Goal: Task Accomplishment & Management: Manage account settings

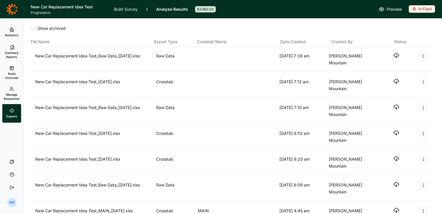
click at [13, 89] on icon at bounding box center [12, 89] width 5 height 5
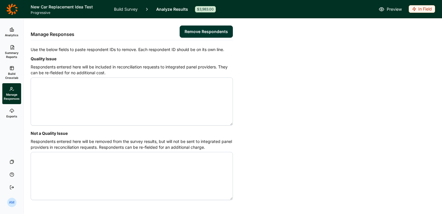
click at [75, 76] on div "Quality Issue Respondents entered here will be included in reconciliation reque…" at bounding box center [132, 91] width 202 height 72
click at [43, 95] on textarea "Quality Issue" at bounding box center [132, 101] width 202 height 48
paste textarea "4591092 4591316 4592870 4592959 4593784 4594999 4595178"
paste textarea "4587935 4587995 4588047 4588379 4588432 4588616 4588739 4588803 4588826 4588924…"
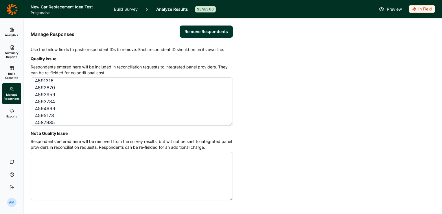
scroll to position [156, 0]
paste textarea "4590984 4591214 4592524 4593086 4594021 4594034 4594043 4594286 4594425 4594756…"
click at [49, 119] on textarea "4591092 4591316 4592870 4592959 4593784 4594999 4595178 4587935 4587995 4588047…" at bounding box center [132, 101] width 202 height 48
paste textarea "4588334 4588610 4588709 4591924 4592797 4593469 4594110 4595083 4595290 4595770"
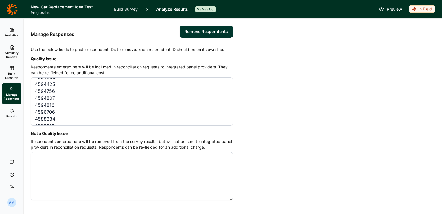
scroll to position [316, 0]
paste textarea "4595452"
type textarea "4591092 4591316 4592870 4592959 4593784 4594999 4595178 4587935 4587995 4588047…"
click at [208, 29] on button "Remove Respondents" at bounding box center [206, 31] width 53 height 12
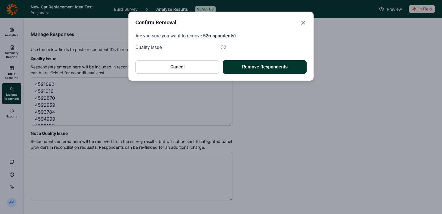
click at [271, 65] on button "Remove Respondents" at bounding box center [265, 66] width 84 height 13
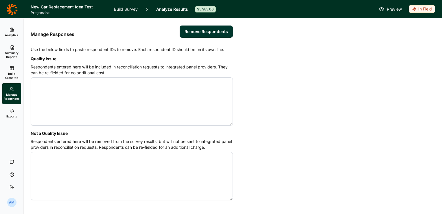
click at [11, 75] on span "Build Crosstab" at bounding box center [12, 75] width 14 height 8
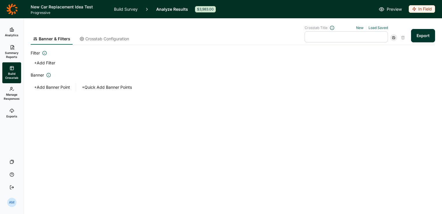
click at [426, 36] on button "Export" at bounding box center [423, 35] width 24 height 13
click at [395, 197] on link "download your file here" at bounding box center [388, 197] width 45 height 5
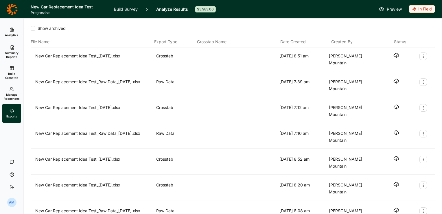
click at [394, 56] on icon "button" at bounding box center [397, 55] width 6 height 6
click at [10, 32] on link "Analytics" at bounding box center [11, 32] width 19 height 19
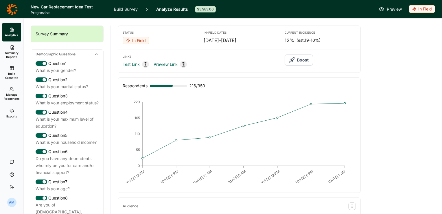
click at [129, 8] on link "Build Survey" at bounding box center [126, 9] width 24 height 18
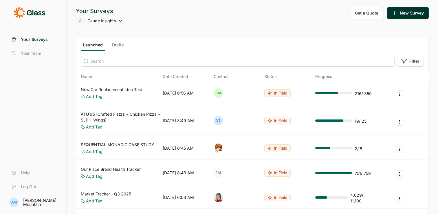
click at [116, 61] on input at bounding box center [238, 61] width 314 height 11
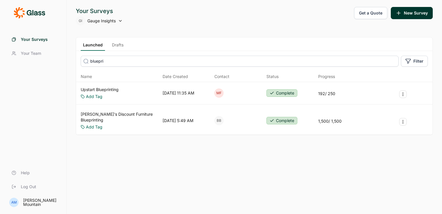
type input "bluepri"
click at [106, 88] on link "Upstart Blueprinting" at bounding box center [100, 90] width 38 height 6
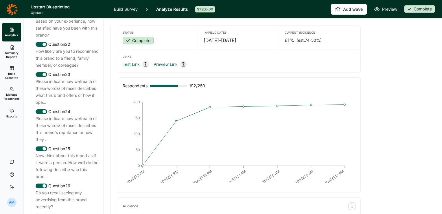
scroll to position [909, 0]
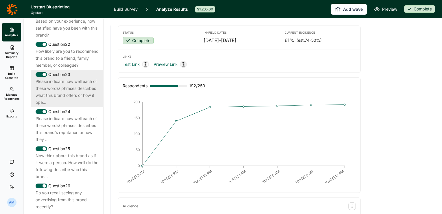
click at [69, 106] on div "Please indicate how well each of these words/ phrases describes what this brand…" at bounding box center [67, 92] width 63 height 28
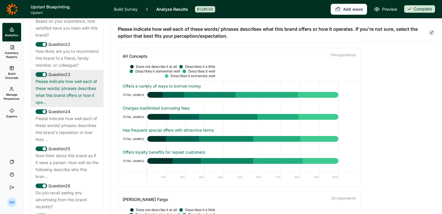
click at [69, 106] on div "Please indicate how well each of these words/ phrases describes what this brand…" at bounding box center [67, 92] width 63 height 28
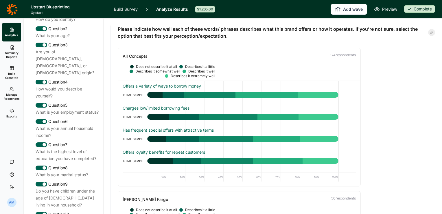
scroll to position [0, 0]
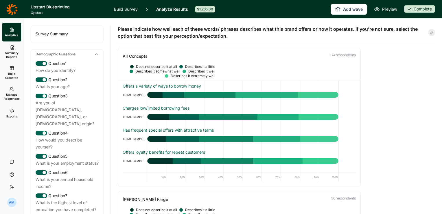
click at [125, 9] on link "Build Survey" at bounding box center [126, 9] width 24 height 18
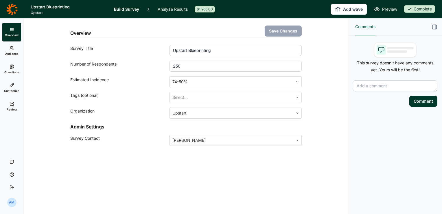
click at [14, 49] on link "Audience" at bounding box center [11, 50] width 19 height 19
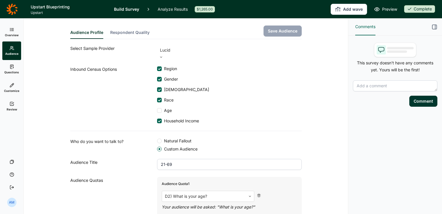
scroll to position [37, 0]
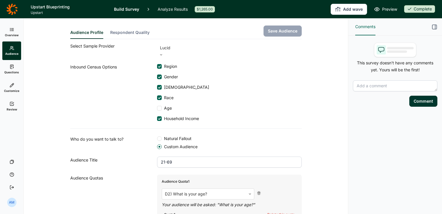
click at [172, 156] on input "21-69" at bounding box center [229, 161] width 145 height 11
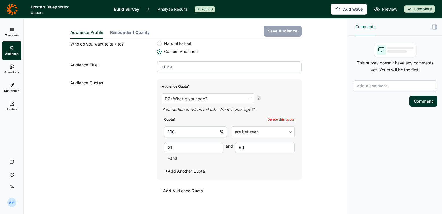
scroll to position [134, 0]
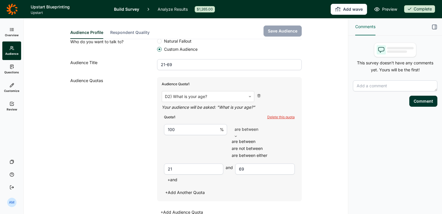
click at [237, 136] on use at bounding box center [236, 136] width 2 height 1
click at [302, 120] on div "Audience Profile Respondent Quality Save Audience Use our integrated audience t…" at bounding box center [186, 64] width 311 height 360
click at [257, 125] on div at bounding box center [263, 129] width 57 height 8
click at [223, 115] on div "Quota 1 Delete this quota" at bounding box center [229, 117] width 131 height 5
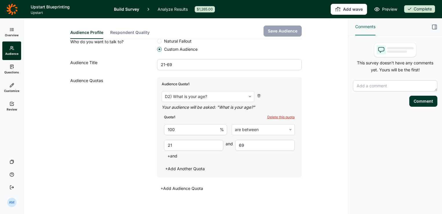
click at [188, 124] on input "100" at bounding box center [195, 129] width 63 height 11
drag, startPoint x: 179, startPoint y: 123, endPoint x: 149, endPoint y: 124, distance: 29.8
click at [149, 124] on div "Audience Quotas Audience Quota 1 D2) What is your age? Your audience will be as…" at bounding box center [186, 134] width 232 height 115
type input "30"
click at [256, 140] on input "69" at bounding box center [265, 145] width 60 height 11
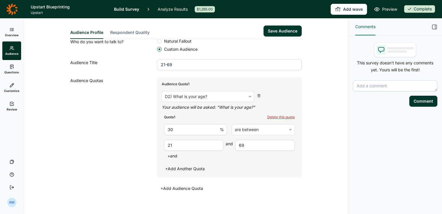
type input "6"
type input "34"
click at [171, 152] on button "+ and" at bounding box center [172, 156] width 17 height 8
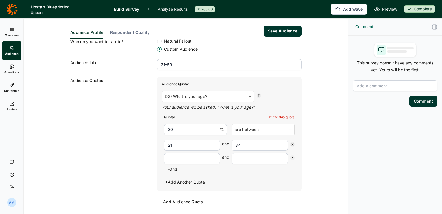
click at [177, 153] on input "number" at bounding box center [192, 158] width 56 height 11
click at [291, 156] on icon at bounding box center [292, 157] width 3 height 3
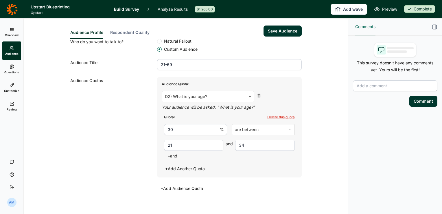
click at [188, 164] on button "+ Add Another Quota" at bounding box center [185, 168] width 47 height 8
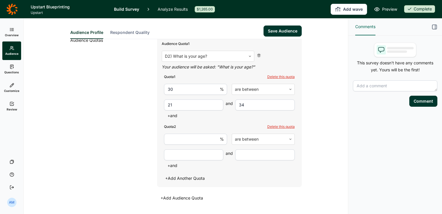
scroll to position [181, 0]
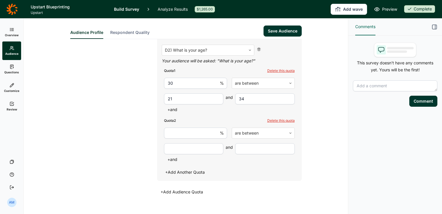
click at [185, 127] on input "number" at bounding box center [195, 132] width 63 height 11
type input "40"
click at [184, 143] on input "number" at bounding box center [194, 148] width 60 height 11
type input "35"
click at [248, 143] on input "number" at bounding box center [265, 148] width 60 height 11
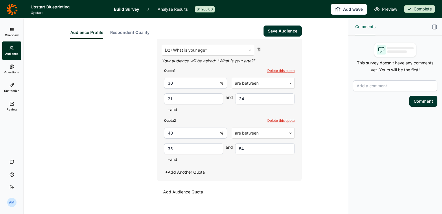
type input "54"
click at [194, 168] on button "+ Add Another Quota" at bounding box center [185, 172] width 47 height 8
click at [180, 177] on input "number" at bounding box center [195, 182] width 63 height 11
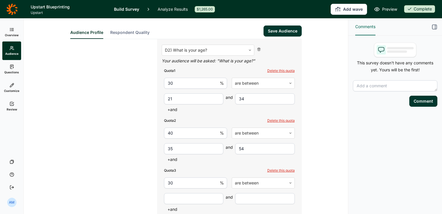
scroll to position [221, 0]
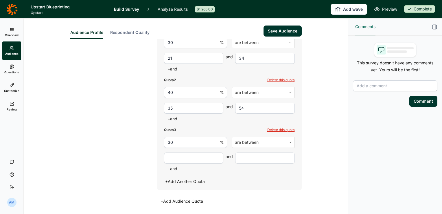
type input "30"
click at [180, 153] on input "number" at bounding box center [194, 157] width 60 height 11
type input "55"
click at [248, 152] on input "number" at bounding box center [265, 157] width 60 height 11
type input "69"
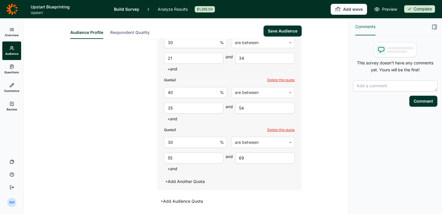
click at [307, 153] on div "Audience Profile Respondent Quality Save Audience Use our integrated audience t…" at bounding box center [186, 14] width 311 height 435
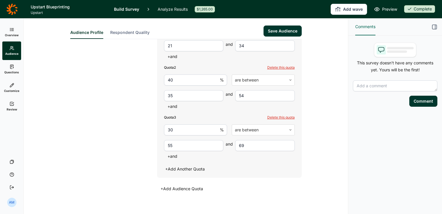
click at [283, 31] on button "Save Audience" at bounding box center [283, 30] width 38 height 11
type input "55"
type input "69"
type input "21"
type input "34"
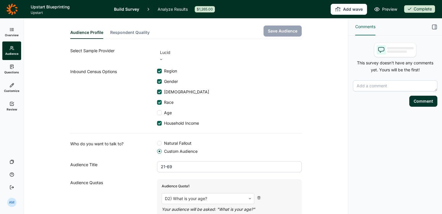
scroll to position [0, 0]
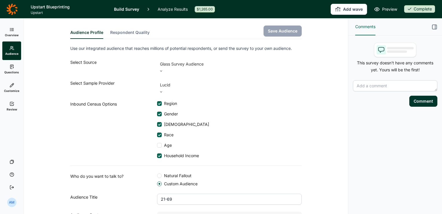
click at [16, 30] on link "Overview" at bounding box center [11, 32] width 19 height 19
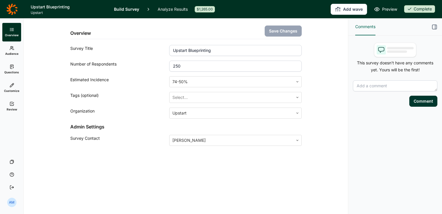
click at [13, 52] on span "Audience" at bounding box center [11, 54] width 13 height 4
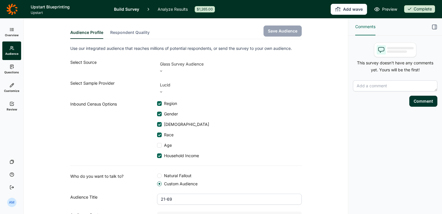
click at [11, 30] on icon at bounding box center [12, 29] width 5 height 5
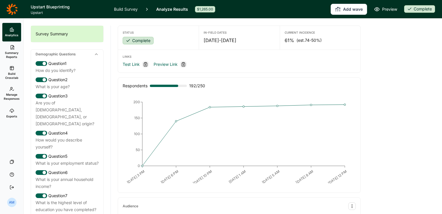
click at [127, 9] on link "Build Survey" at bounding box center [126, 9] width 24 height 18
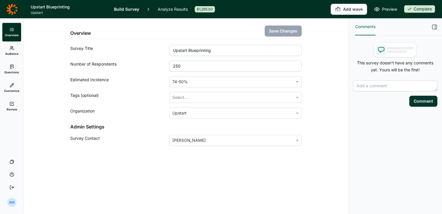
drag, startPoint x: 183, startPoint y: 64, endPoint x: 168, endPoint y: 64, distance: 14.2
click at [168, 64] on div "Number of Respondents 250" at bounding box center [186, 65] width 232 height 11
type input "2000"
click at [283, 30] on button "Save Changes" at bounding box center [283, 30] width 37 height 11
